Goal: Task Accomplishment & Management: Complete application form

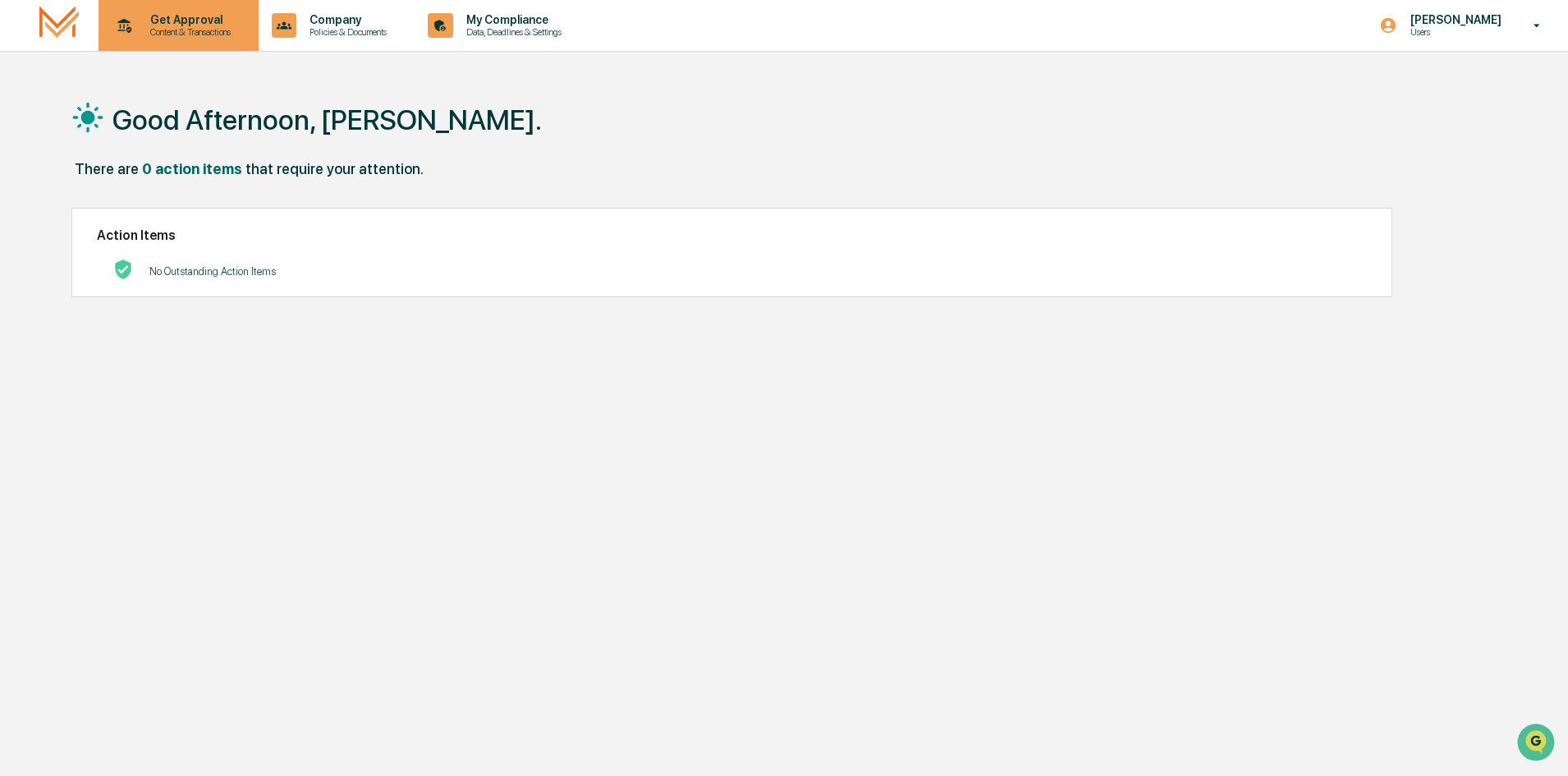
click at [177, 26] on p "Get Approval" at bounding box center [188, 19] width 101 height 13
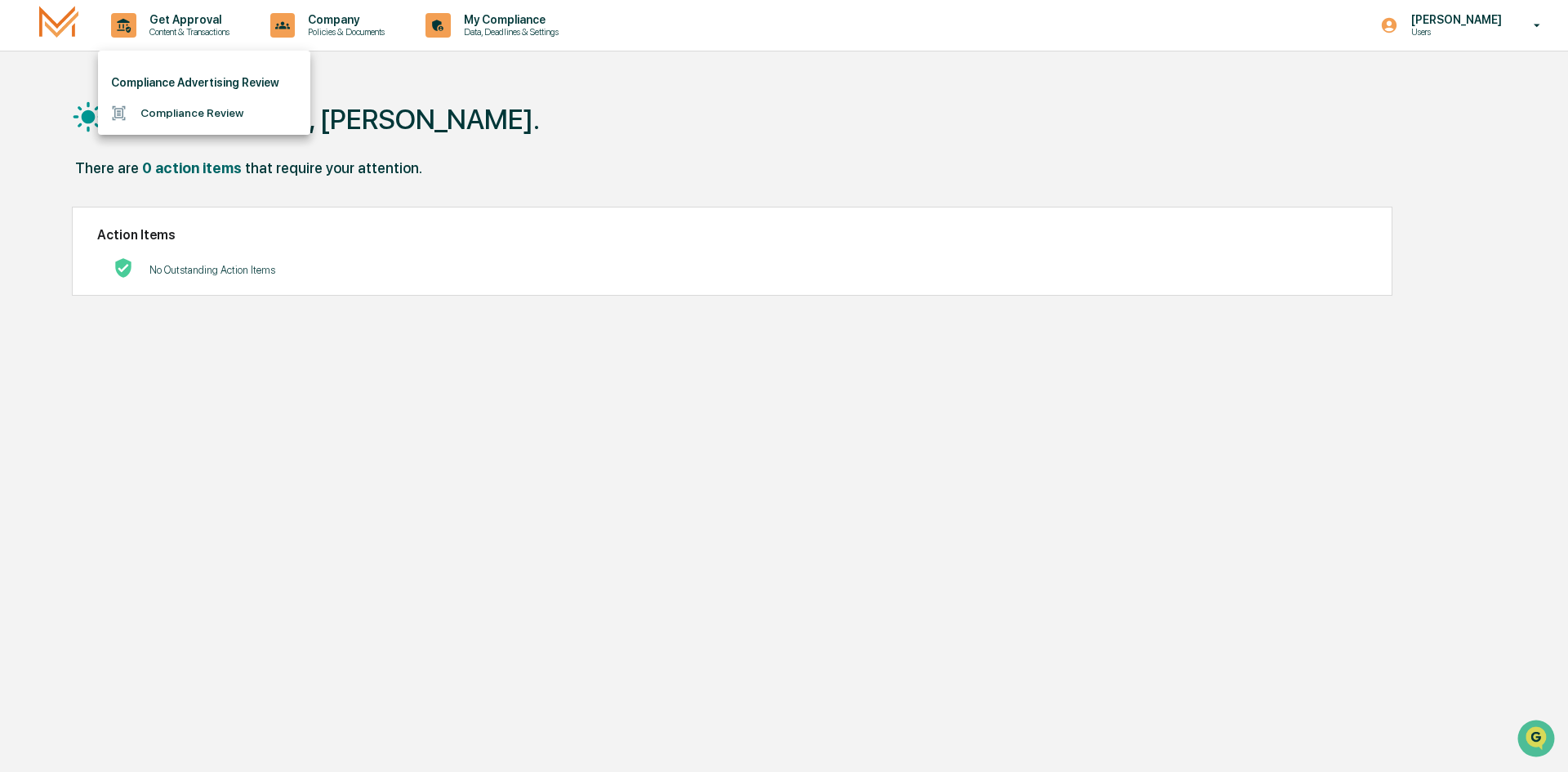
drag, startPoint x: 210, startPoint y: 103, endPoint x: 202, endPoint y: 80, distance: 24.4
click at [202, 80] on ul "Compliance Advertising Review Compliance Review" at bounding box center [204, 92] width 212 height 84
click at [194, 109] on li "Compliance Review" at bounding box center [204, 114] width 212 height 31
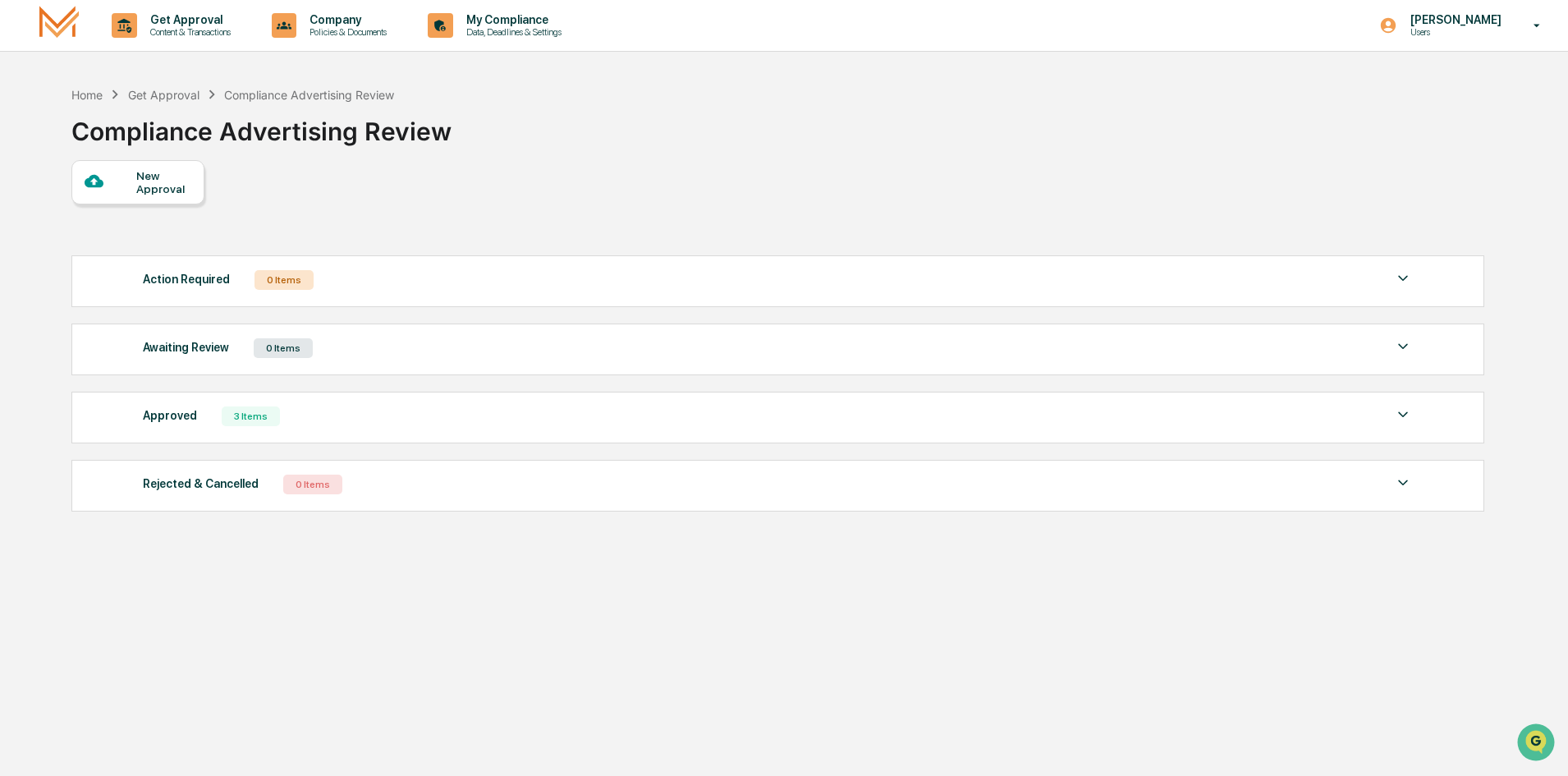
click at [119, 182] on div at bounding box center [110, 182] width 52 height 20
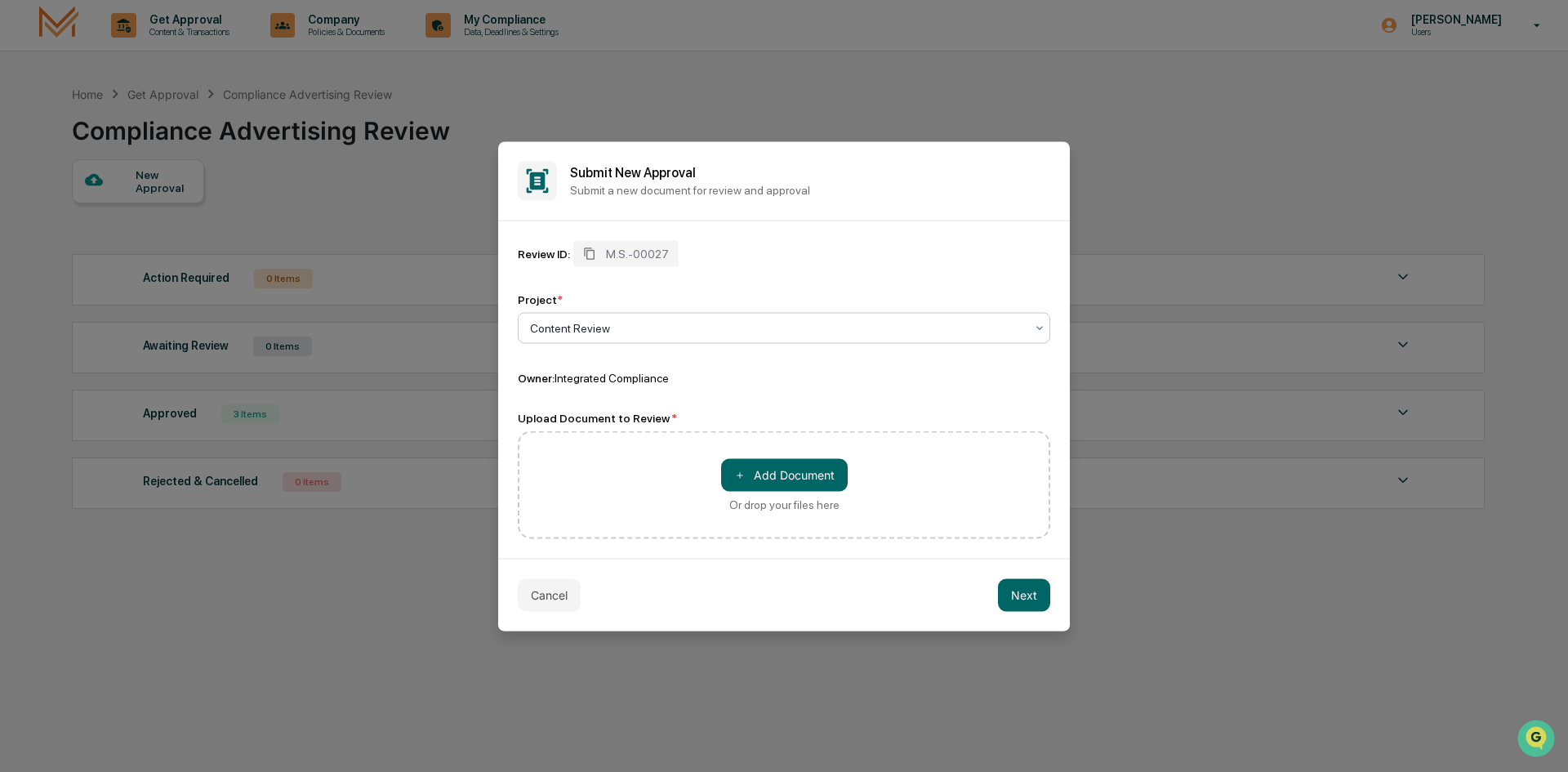
click at [693, 336] on div "Content Review" at bounding box center [777, 327] width 512 height 23
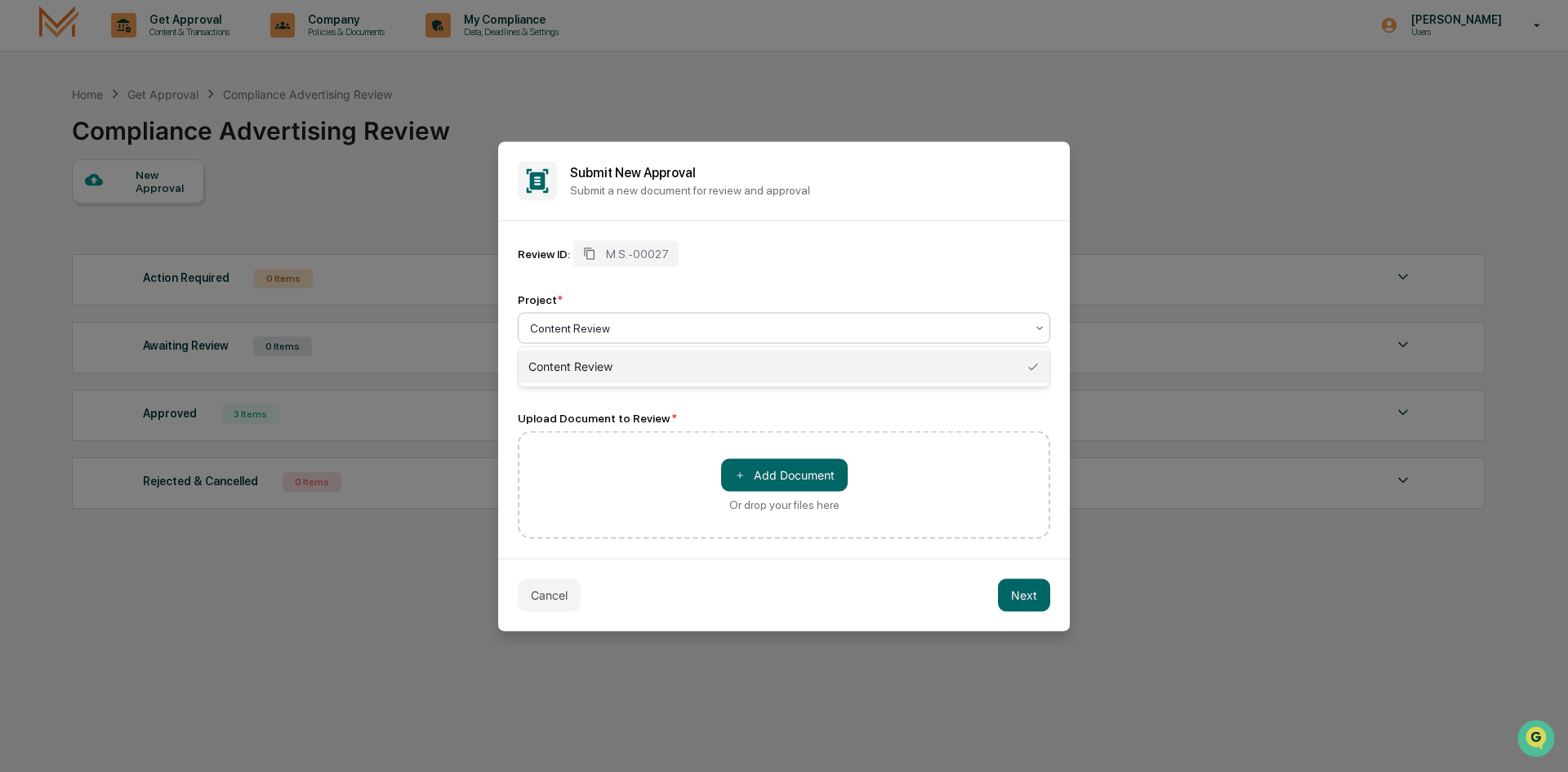
click at [670, 354] on div "Content Review" at bounding box center [784, 366] width 531 height 33
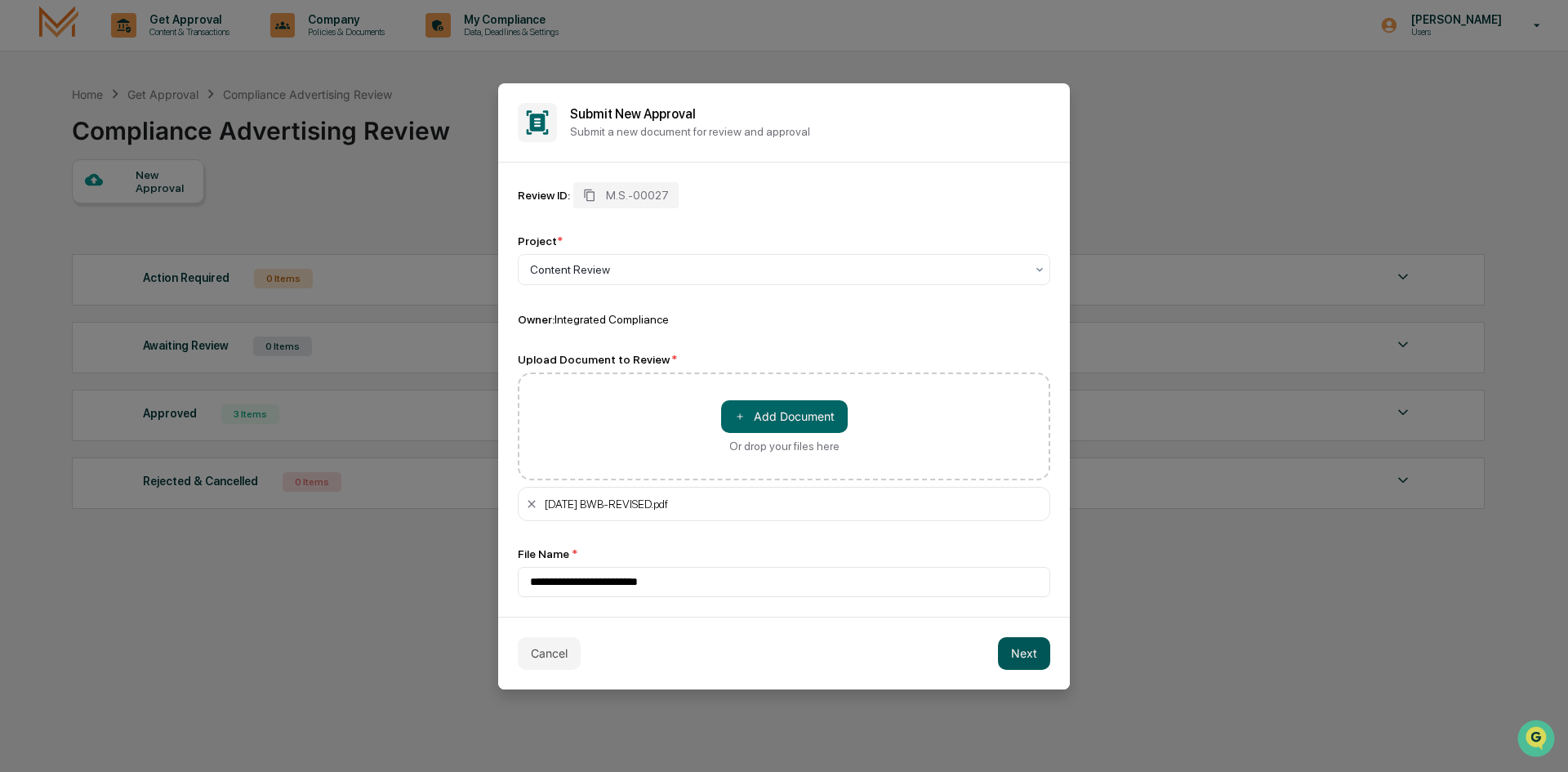
click at [1027, 661] on button "Next" at bounding box center [1024, 653] width 53 height 33
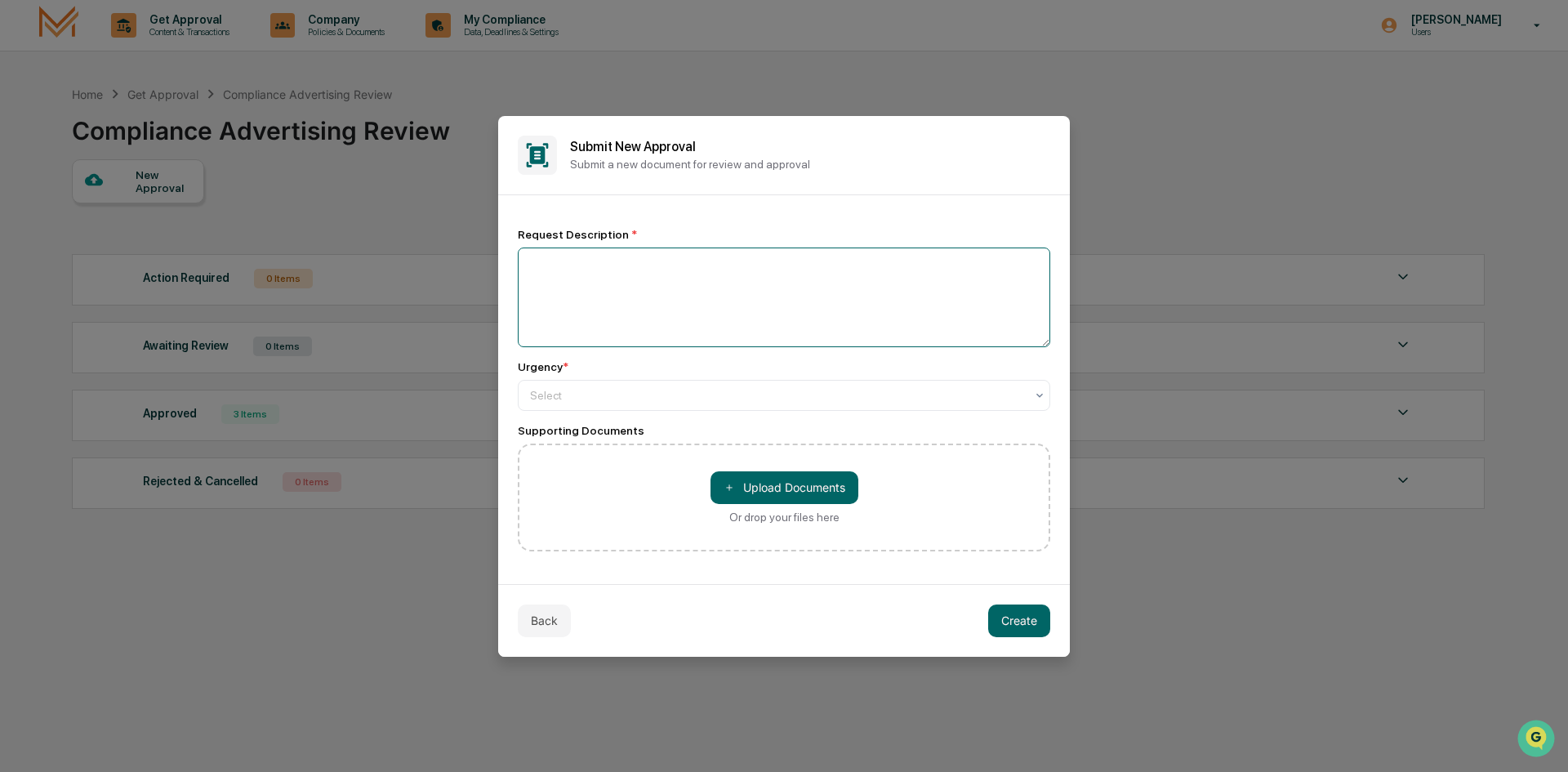
click at [659, 300] on textarea at bounding box center [784, 297] width 533 height 99
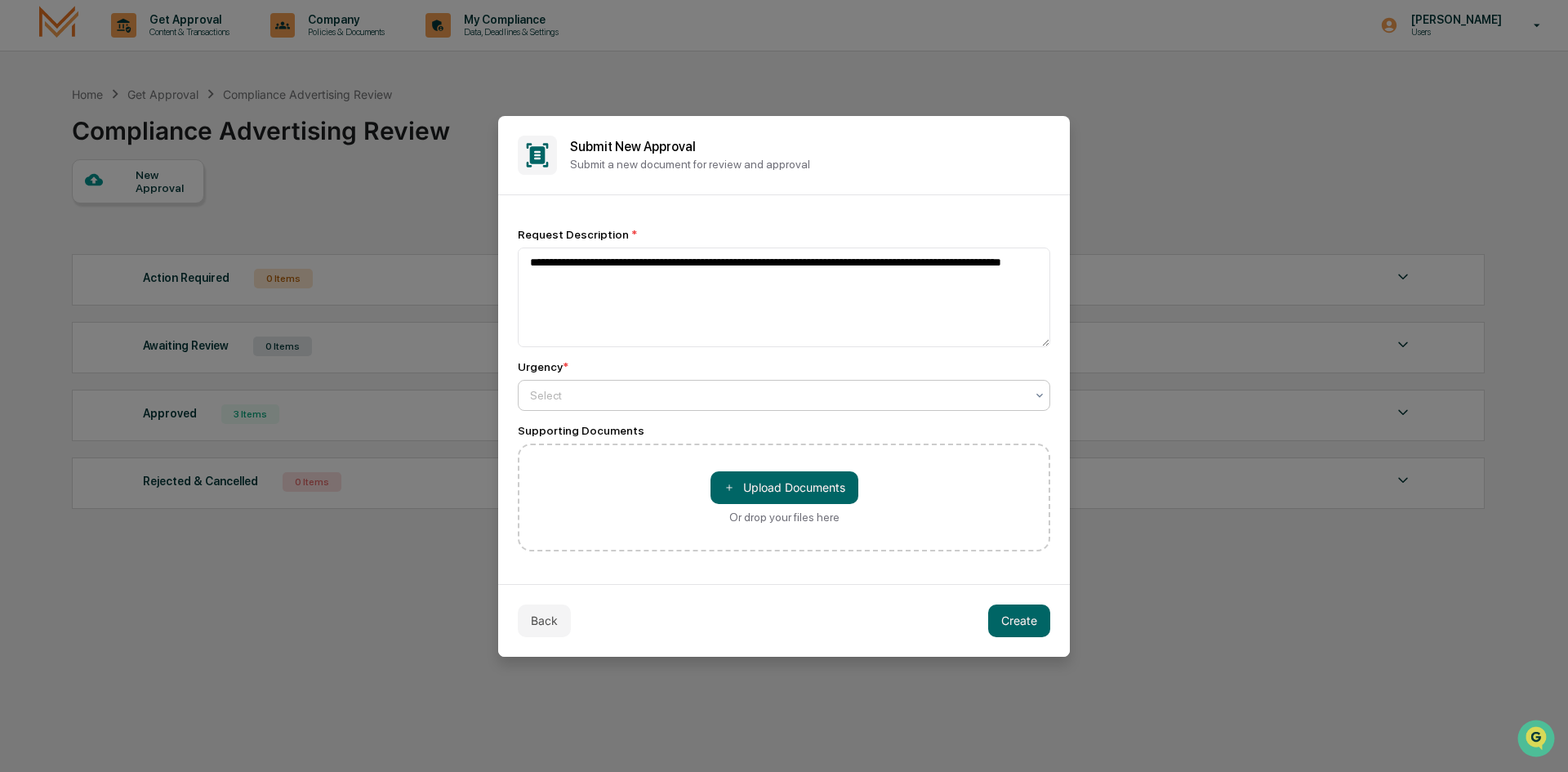
click at [656, 399] on div at bounding box center [777, 394] width 495 height 16
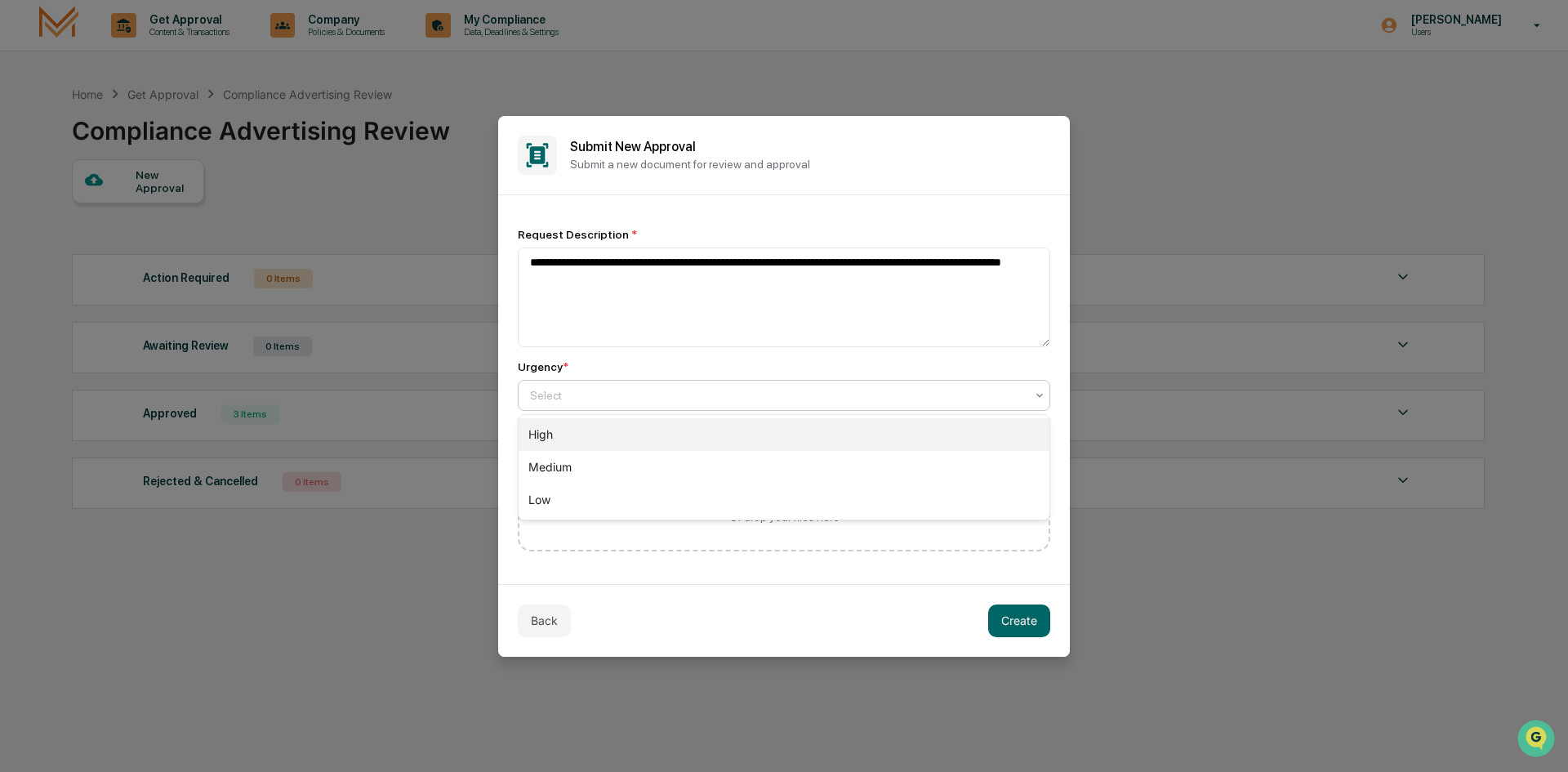
click at [625, 433] on div "High" at bounding box center [784, 434] width 531 height 33
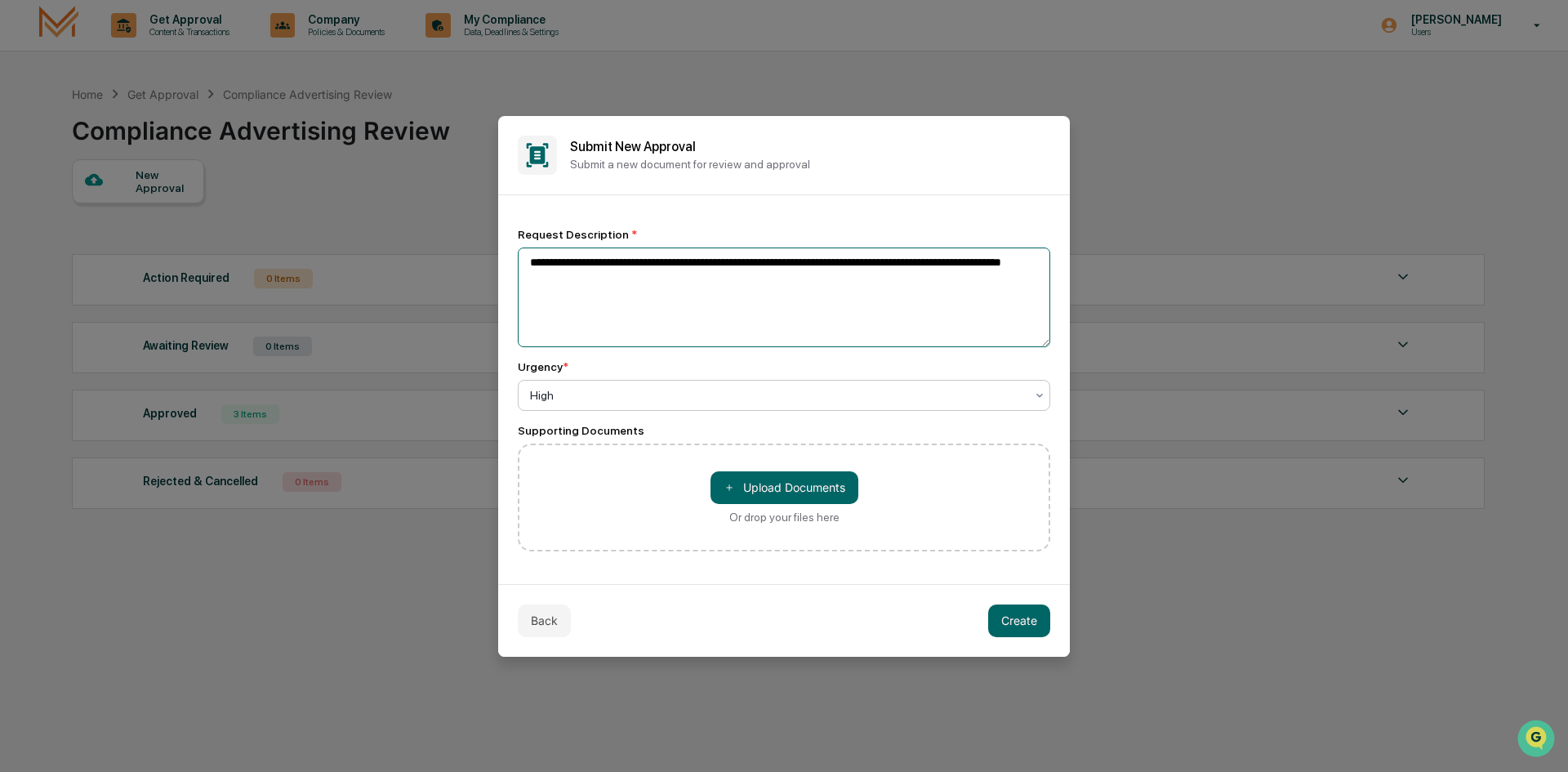
click at [666, 266] on textarea "**********" at bounding box center [784, 297] width 533 height 99
click at [708, 291] on textarea "**********" at bounding box center [784, 297] width 533 height 99
type textarea "**********"
click at [1008, 618] on button "Create" at bounding box center [1019, 620] width 62 height 33
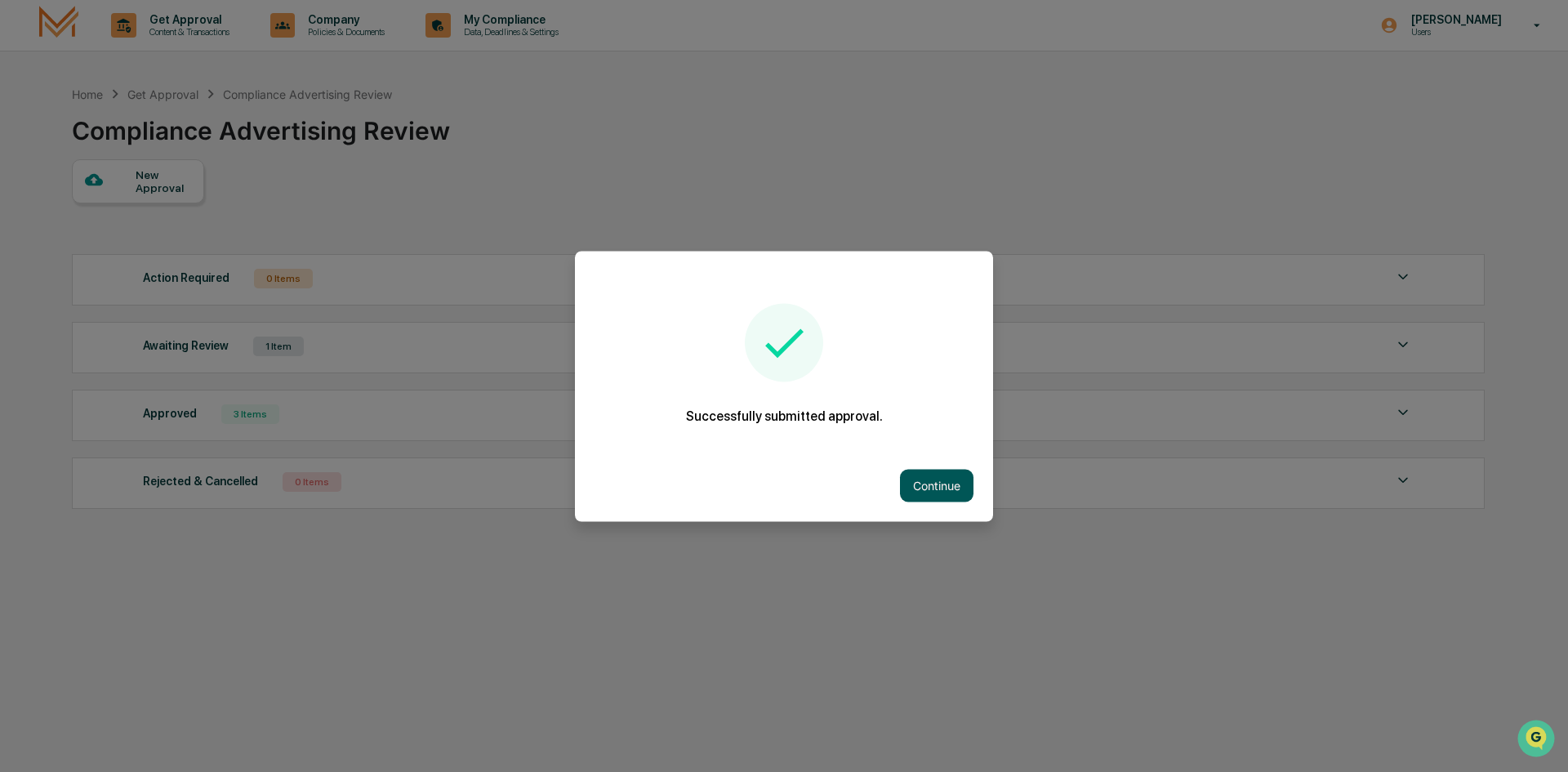
click at [936, 475] on button "Continue" at bounding box center [937, 485] width 74 height 33
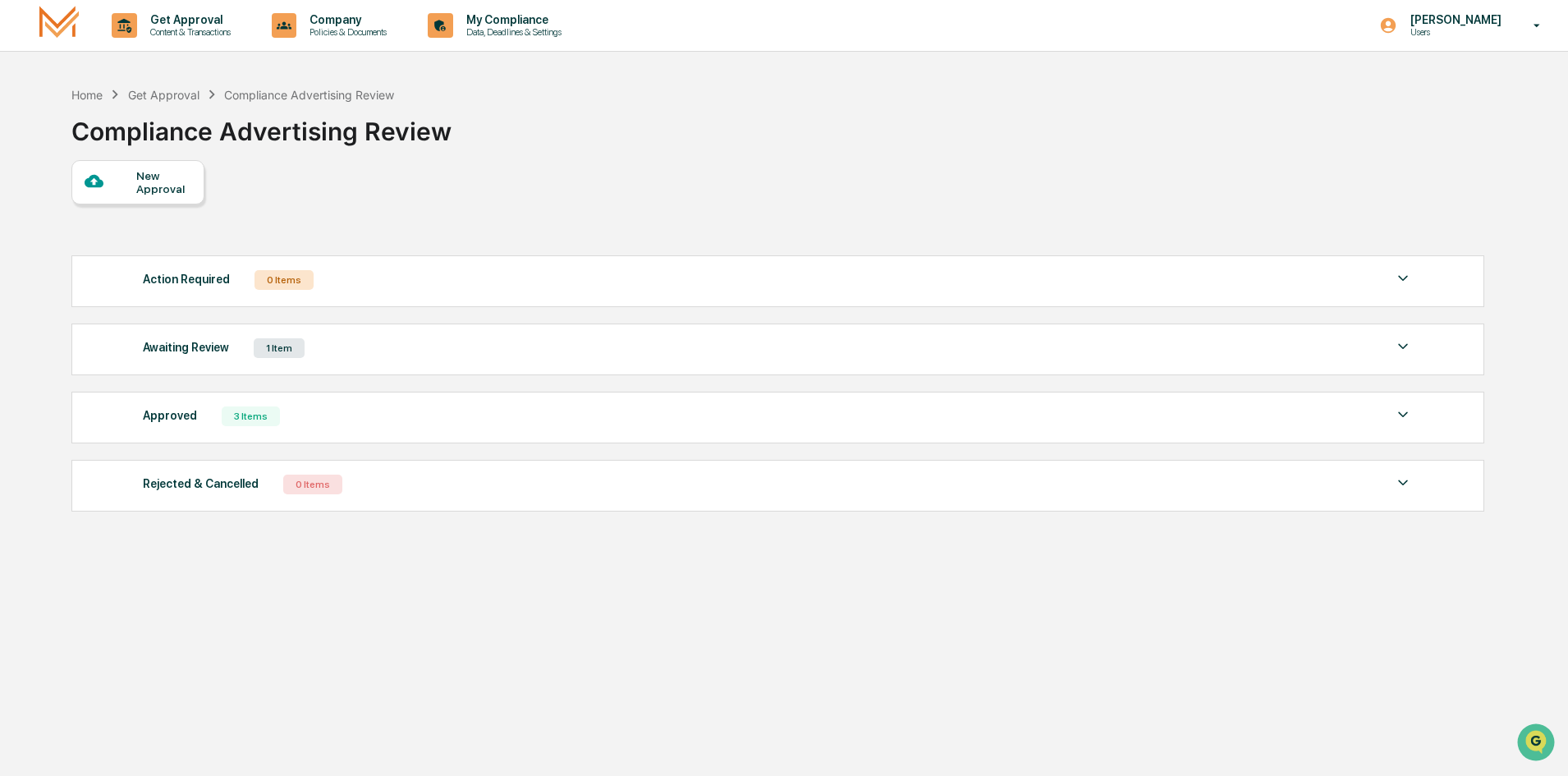
click at [611, 354] on div "Awaiting Review 1 Item" at bounding box center [778, 348] width 1270 height 23
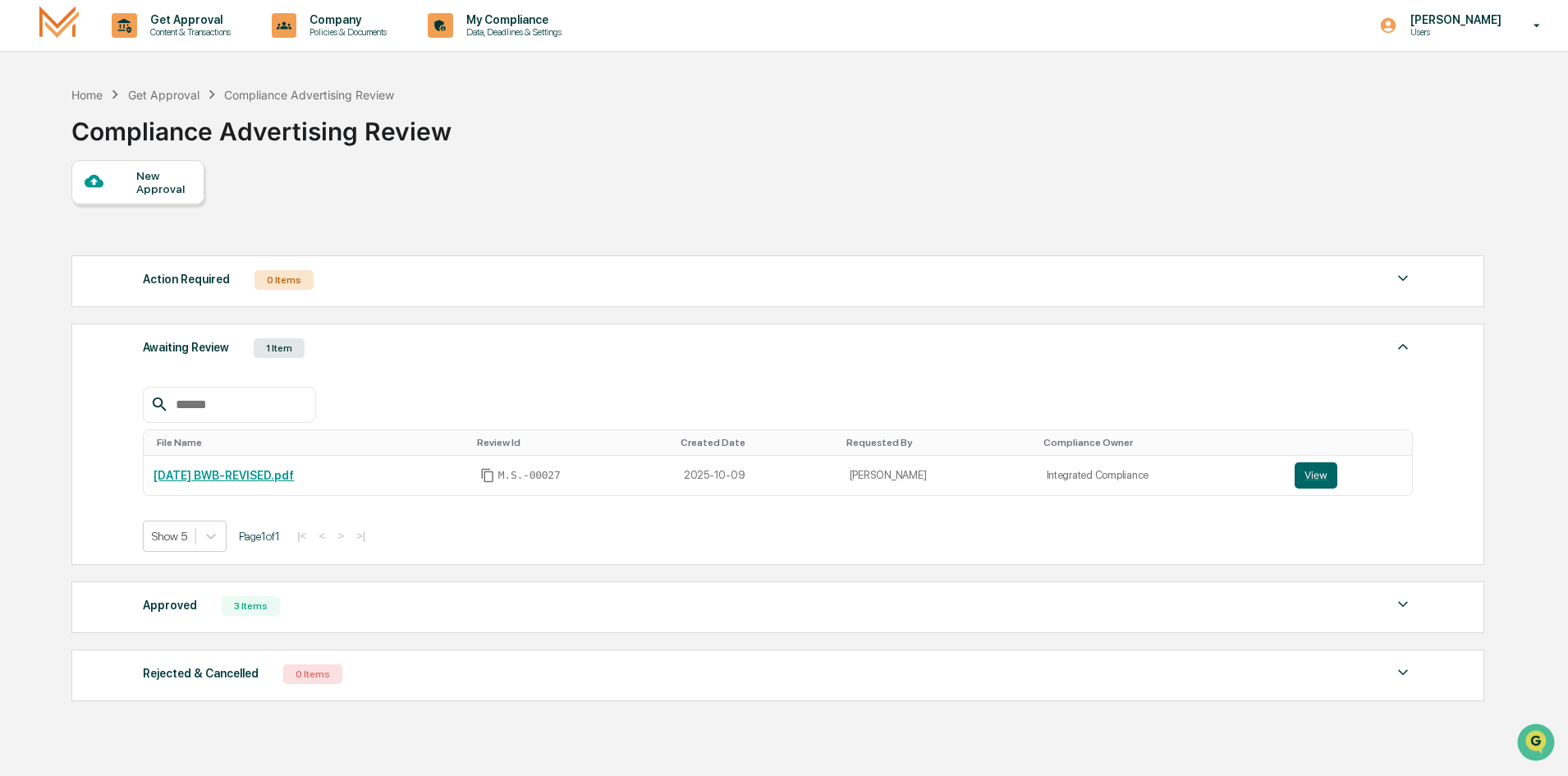
click at [611, 354] on div "Awaiting Review 1 Item" at bounding box center [778, 348] width 1270 height 23
